Goal: Navigation & Orientation: Find specific page/section

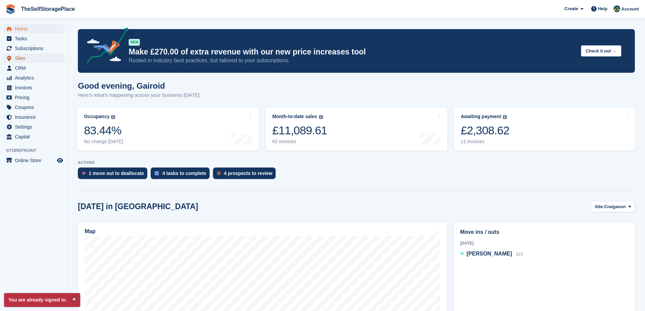
click at [42, 58] on span "Sites" at bounding box center [35, 57] width 41 height 9
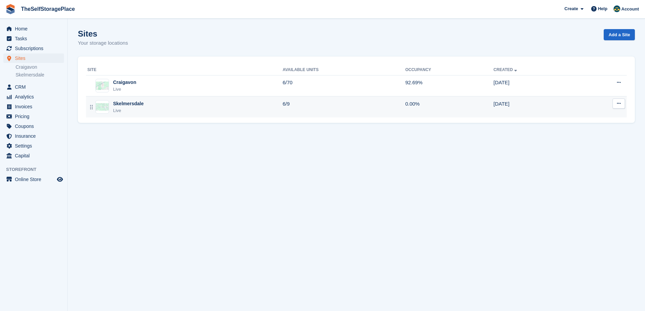
click at [196, 104] on div "Skelmersdale Live" at bounding box center [184, 107] width 195 height 14
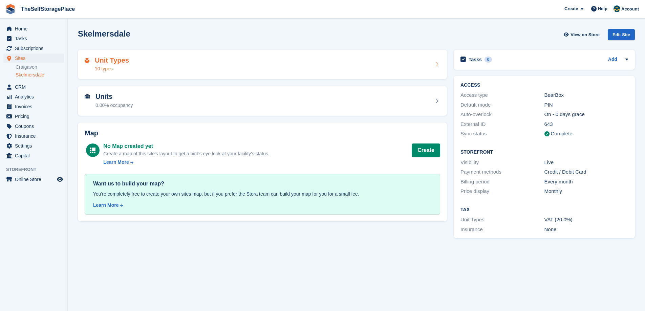
click at [192, 66] on div "Unit Types 10 types" at bounding box center [262, 65] width 355 height 16
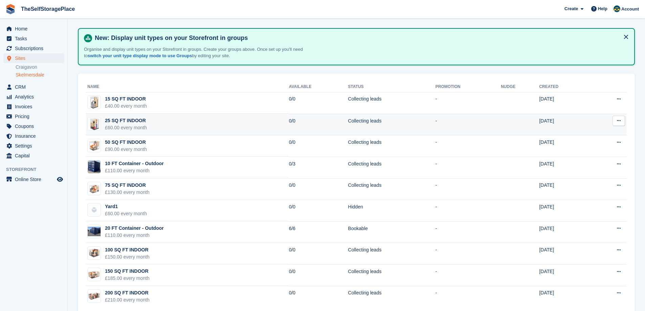
scroll to position [34, 0]
